Goal: Entertainment & Leisure: Browse casually

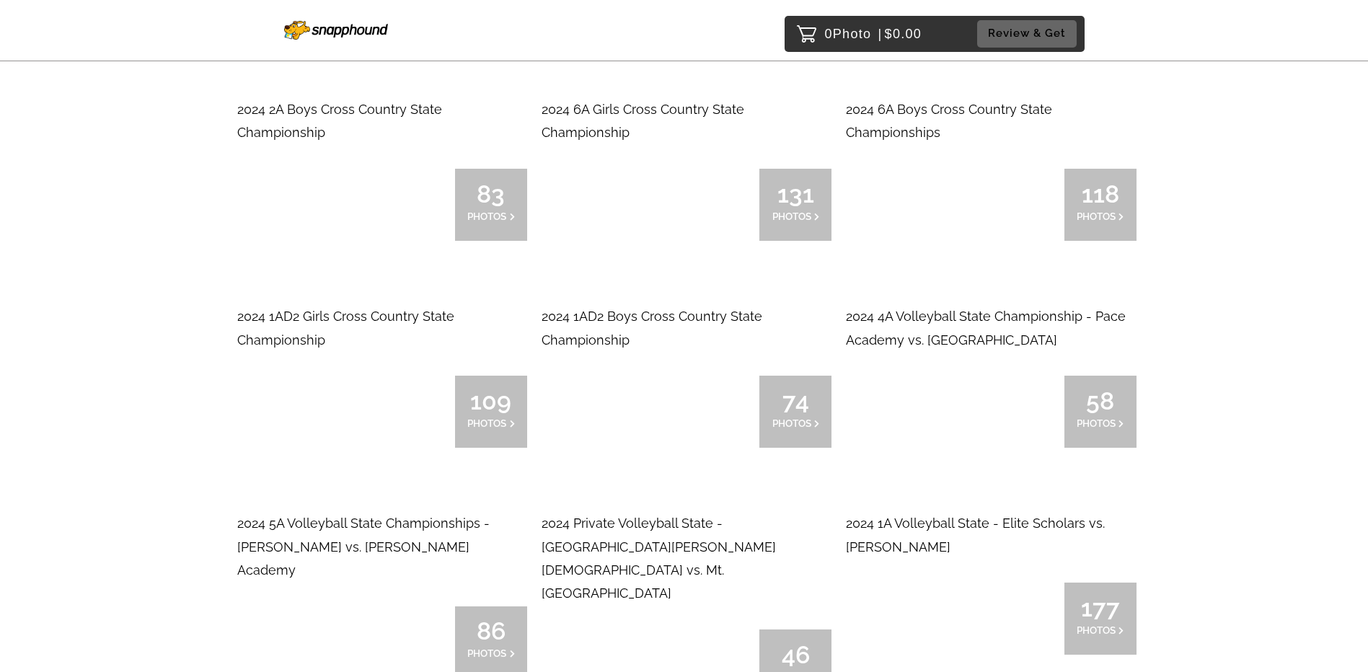
scroll to position [4902, 0]
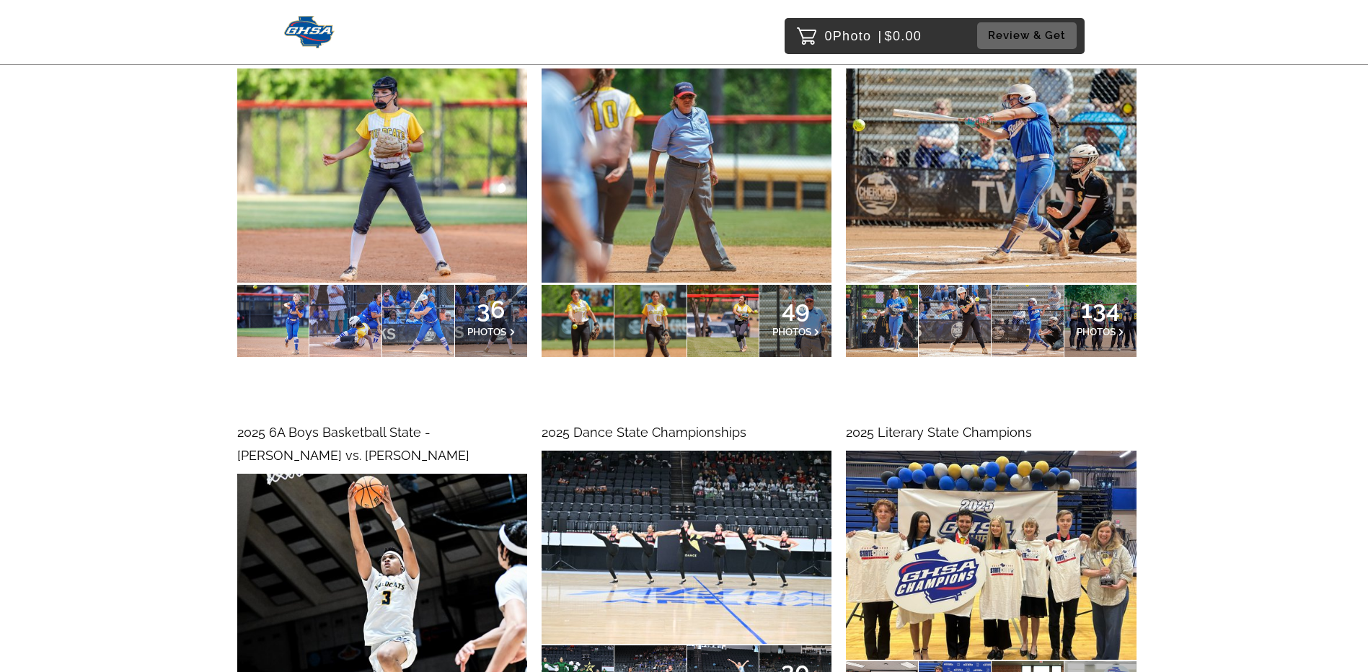
click at [727, 515] on img at bounding box center [686, 547] width 290 height 193
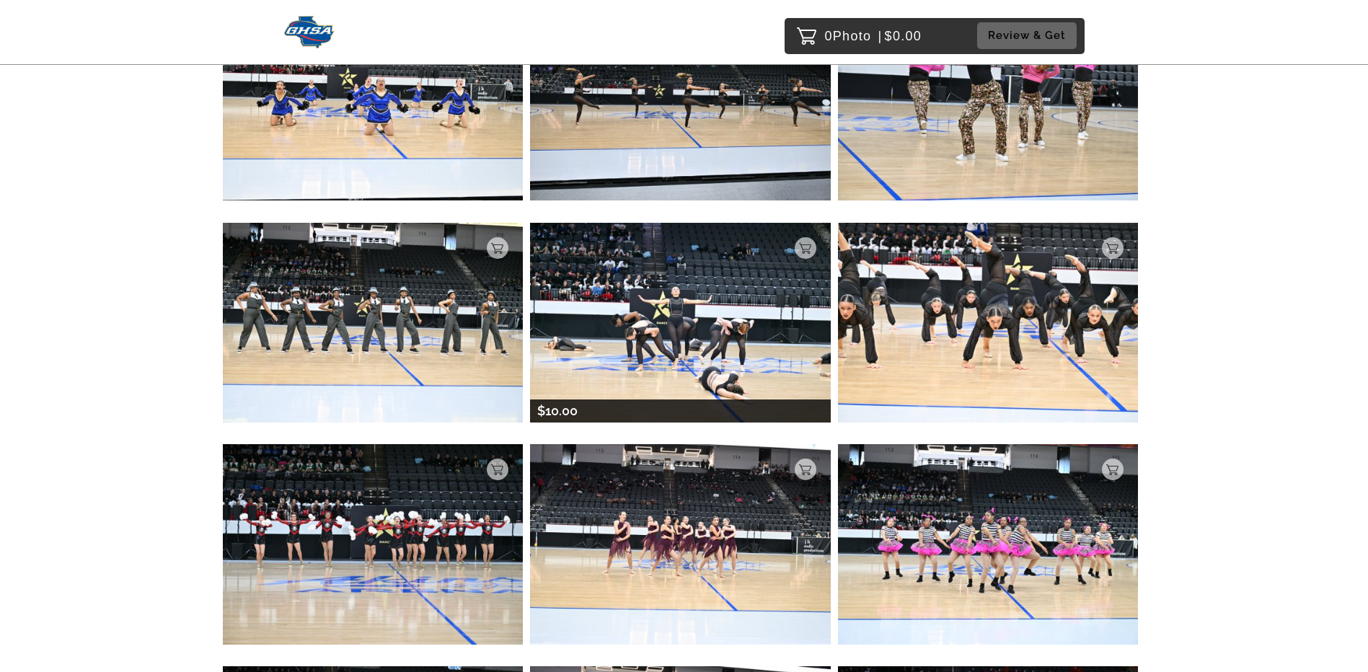
scroll to position [1730, 0]
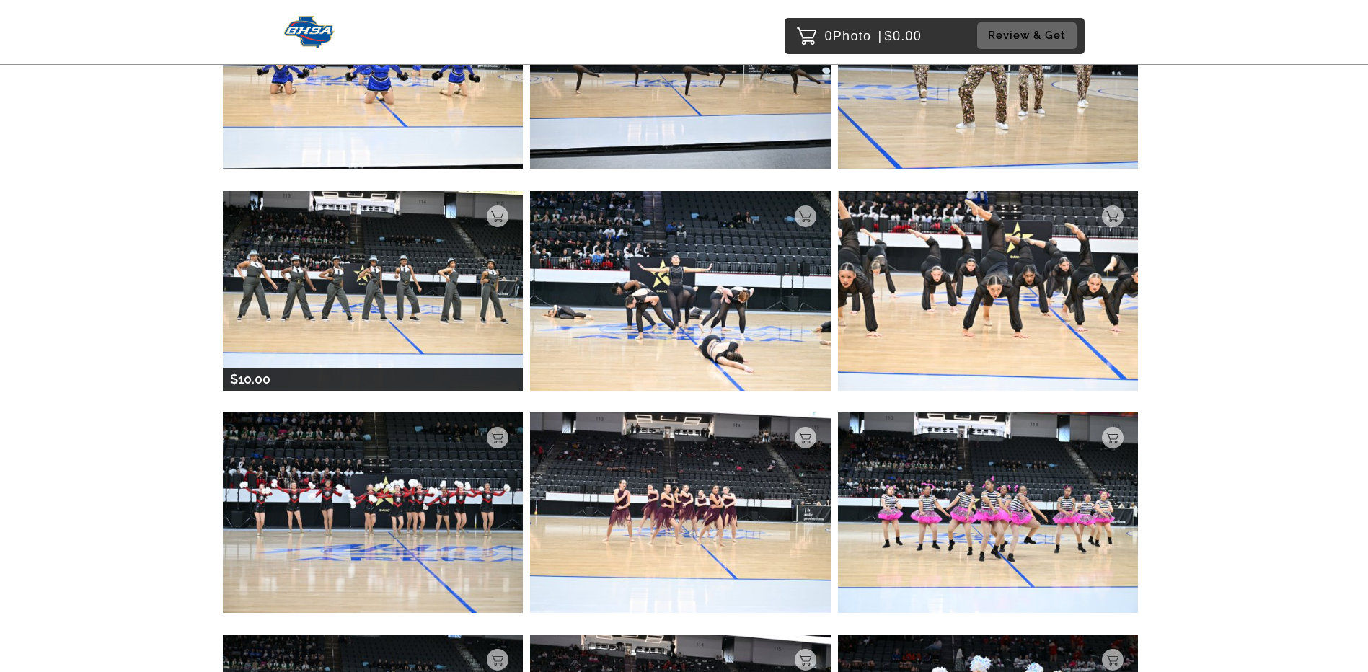
click at [382, 288] on img at bounding box center [373, 291] width 301 height 200
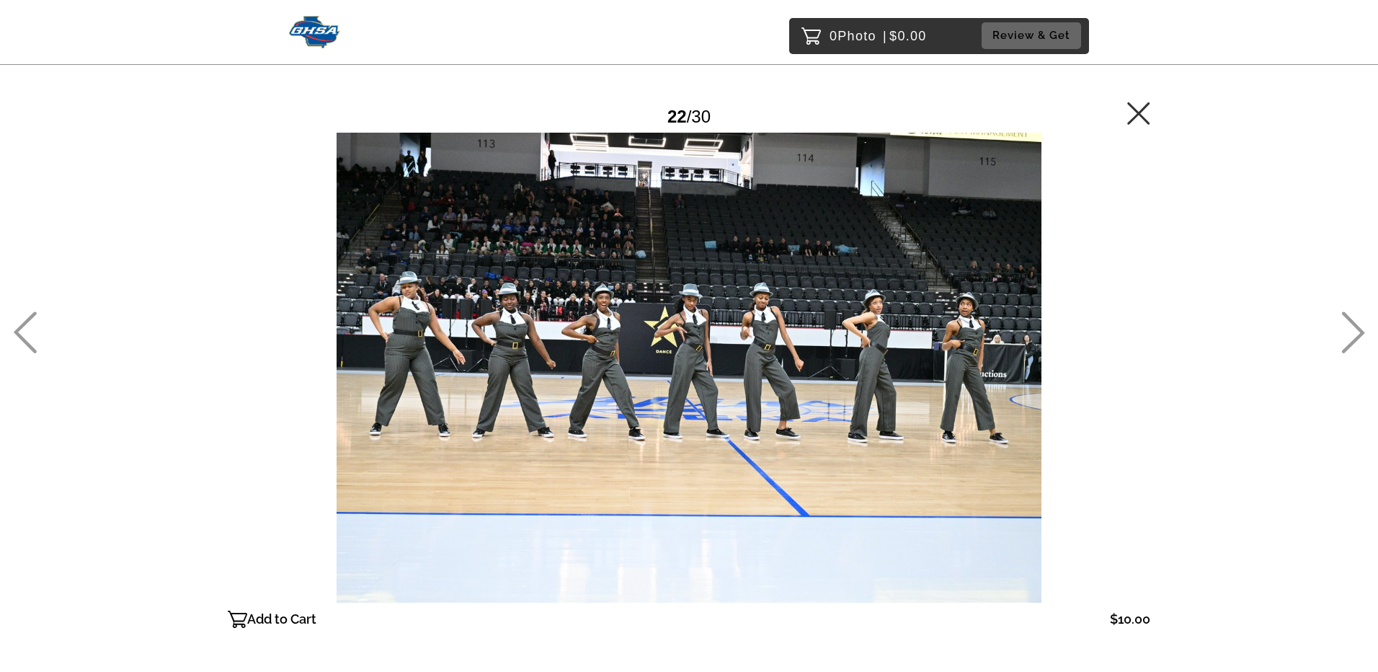
click at [1145, 113] on icon at bounding box center [1139, 113] width 23 height 23
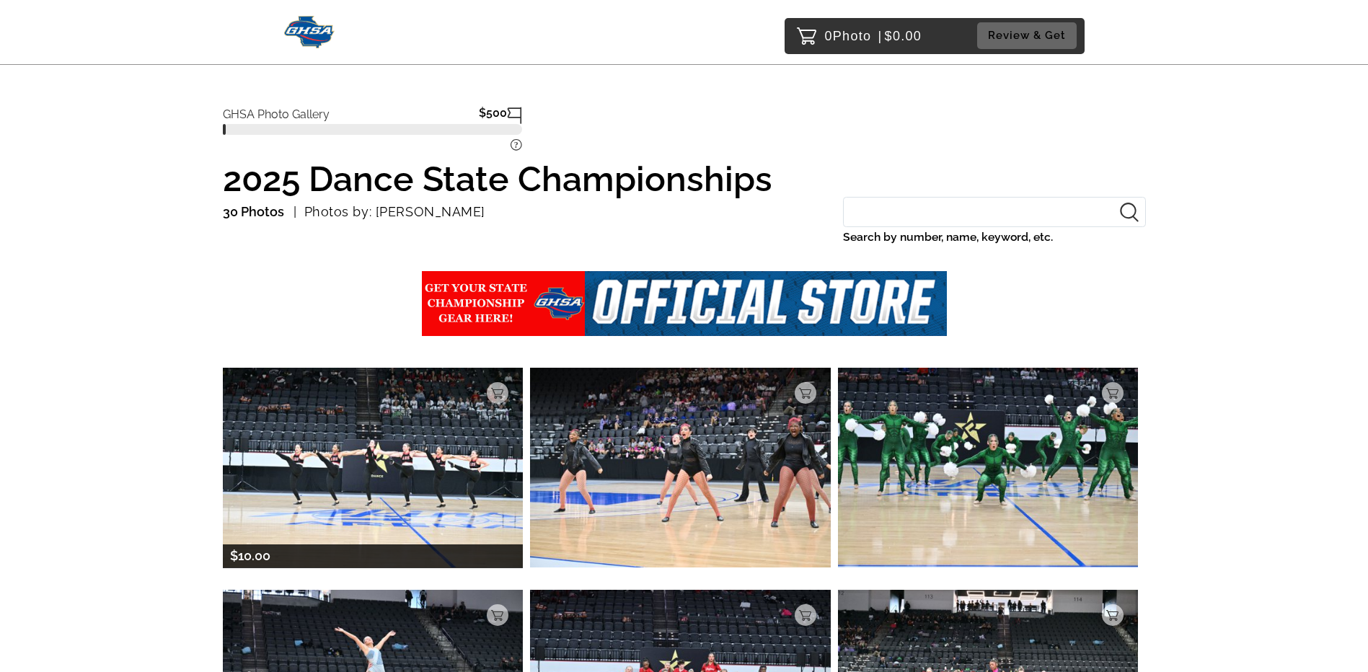
click at [412, 462] on img at bounding box center [373, 468] width 301 height 200
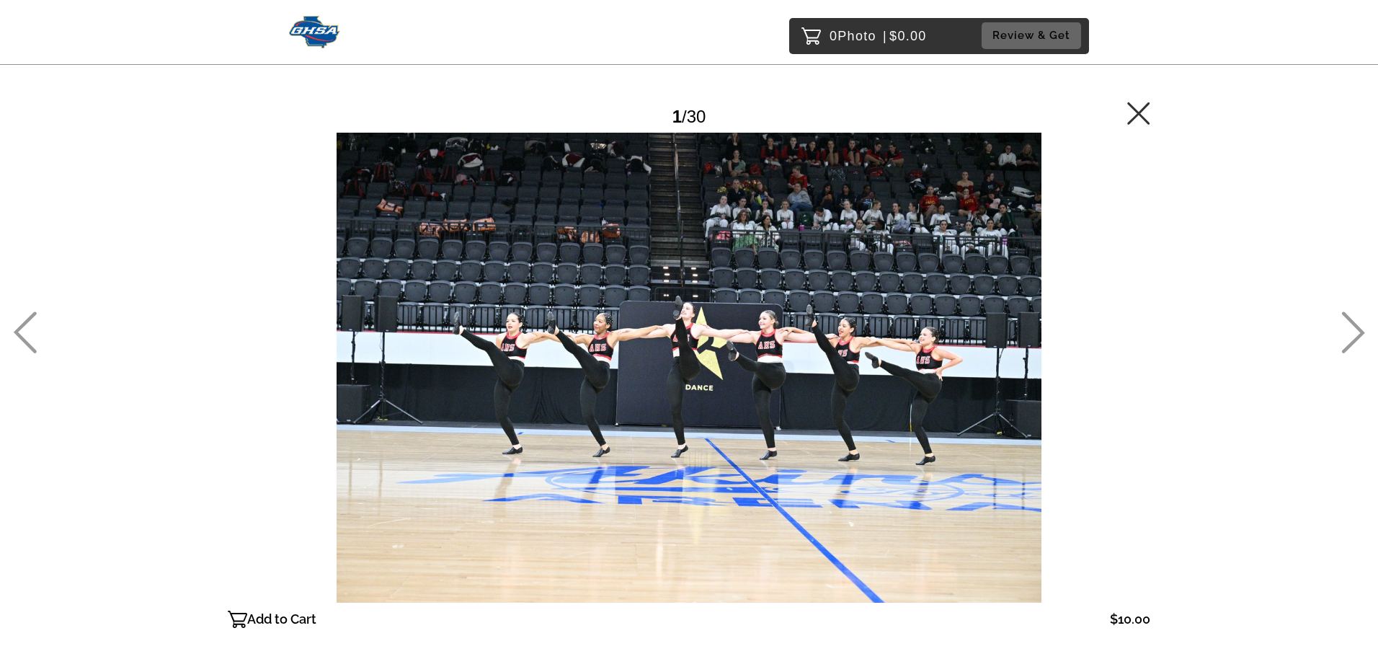
click at [1143, 111] on icon at bounding box center [1139, 113] width 23 height 23
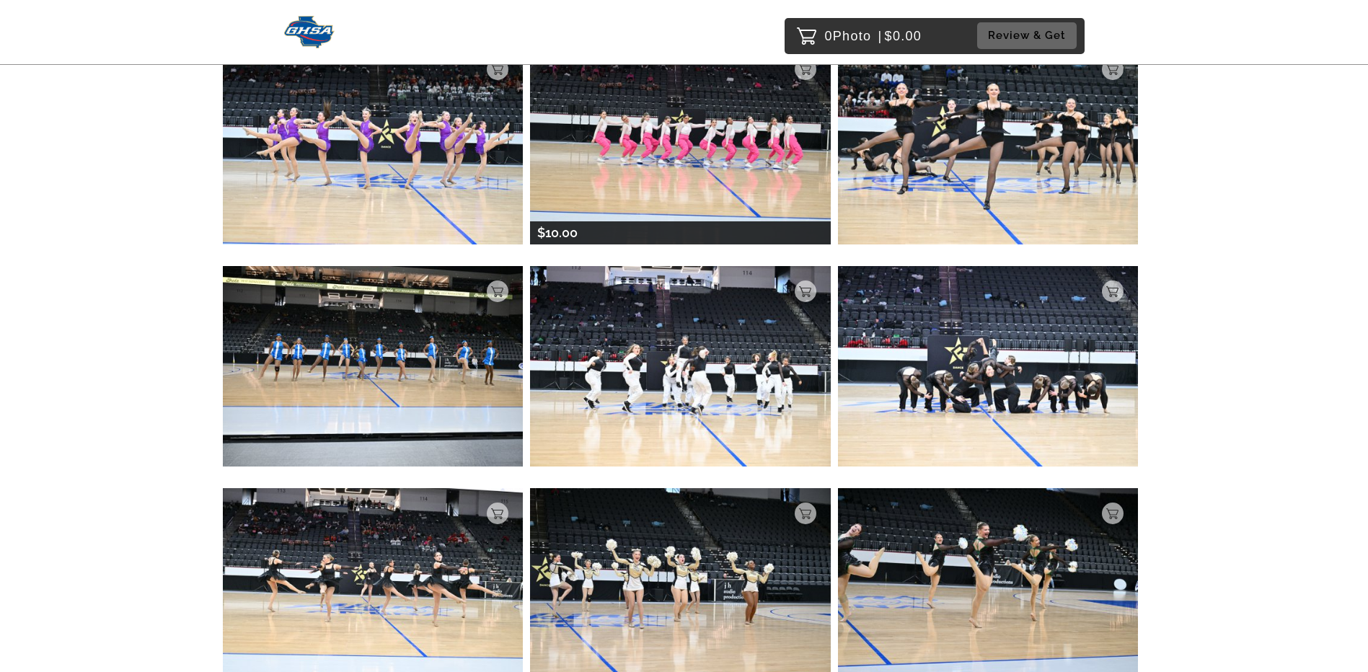
scroll to position [1001, 0]
